Goal: Task Accomplishment & Management: Use online tool/utility

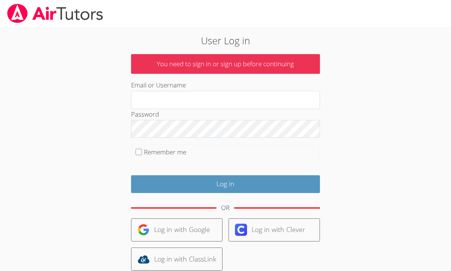
scroll to position [50, 0]
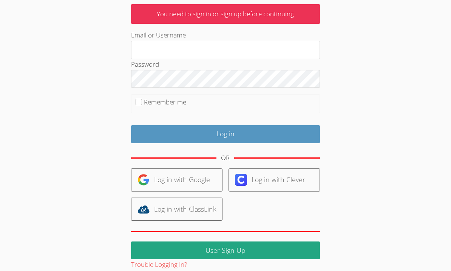
click at [194, 179] on link "Log in with Google" at bounding box center [176, 179] width 91 height 23
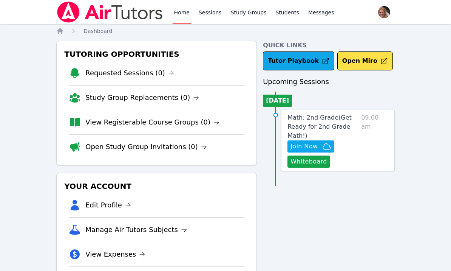
click at [206, 12] on link "Sessions" at bounding box center [210, 12] width 26 height 24
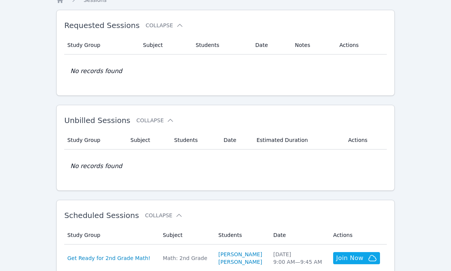
scroll to position [31, 0]
click at [353, 257] on span "Join Now" at bounding box center [349, 257] width 27 height 9
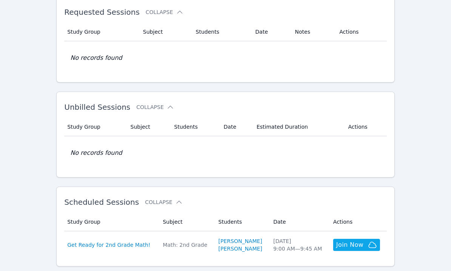
scroll to position [0, 0]
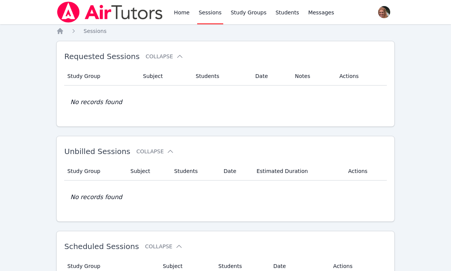
click at [178, 16] on link "Home" at bounding box center [182, 12] width 19 height 24
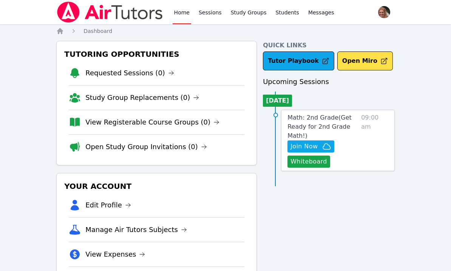
click at [380, 60] on icon "submit" at bounding box center [384, 61] width 8 height 8
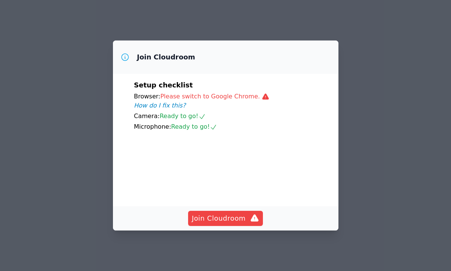
click at [305, 111] on div "Camera: Ready to go!" at bounding box center [225, 115] width 183 height 9
click at [370, 114] on div "Join Cloudroom Setup checklist Browser: Please switch to Google Chrome. How do …" at bounding box center [225, 135] width 451 height 271
